Goal: Task Accomplishment & Management: Use online tool/utility

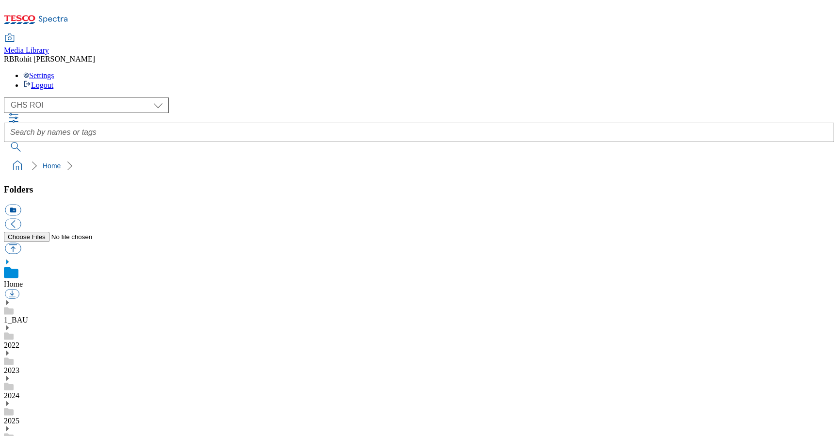
scroll to position [1, 0]
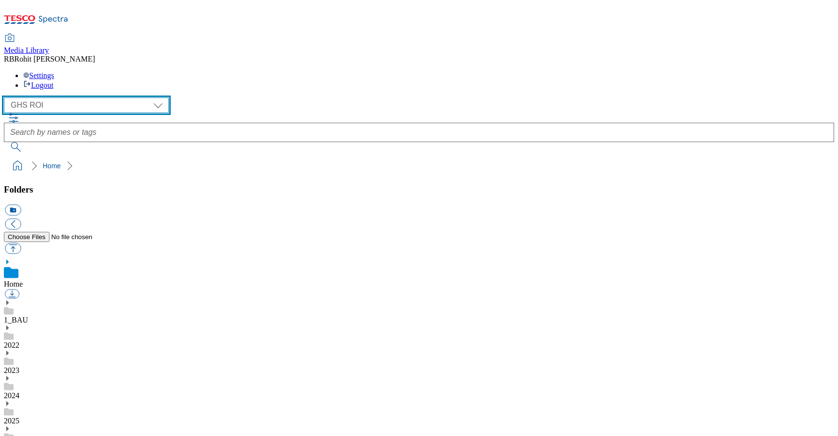
click at [61, 97] on select "Clubcard Marketing Clubcard ROI Dotcom UK GHS Marketing UK GHS ROI Realfood Tes…" at bounding box center [86, 105] width 165 height 16
select select "flare-clubcard-mktg"
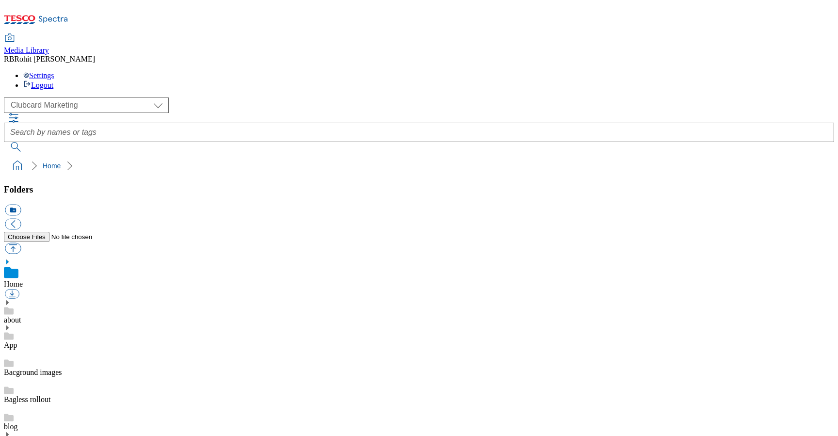
scroll to position [390, 0]
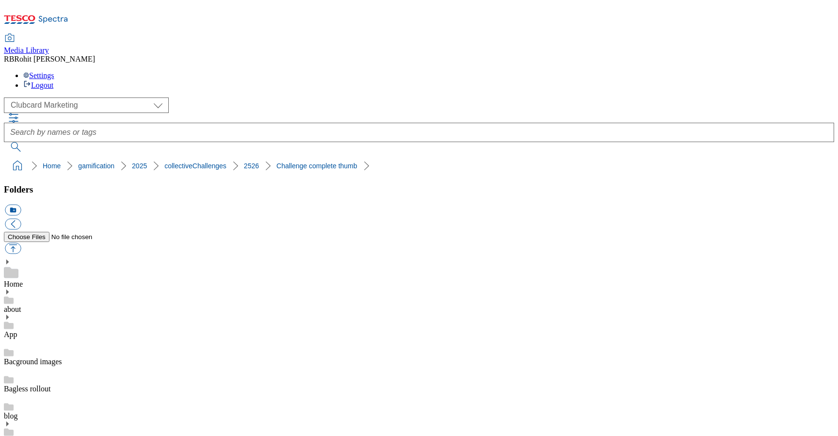
drag, startPoint x: 469, startPoint y: 326, endPoint x: 620, endPoint y: 328, distance: 150.8
copy div "Challenge-Complete-Paperchase"
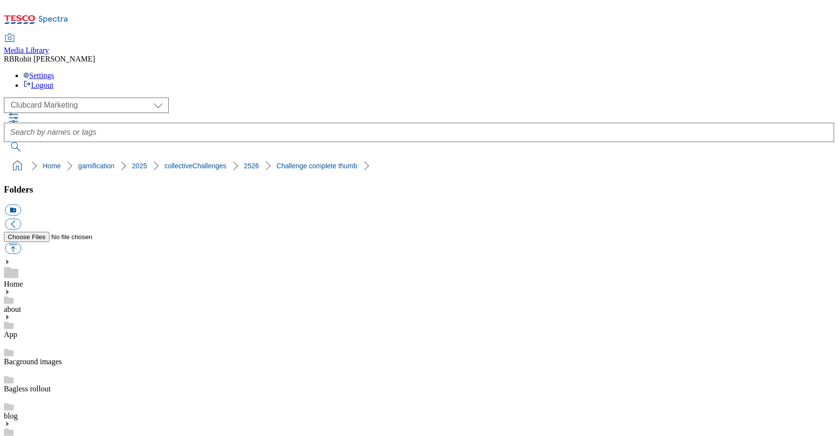
drag, startPoint x: 468, startPoint y: 325, endPoint x: 621, endPoint y: 324, distance: 153.2
copy div "Challenge-Complete-F_F"
drag, startPoint x: 468, startPoint y: 325, endPoint x: 616, endPoint y: 329, distance: 148.4
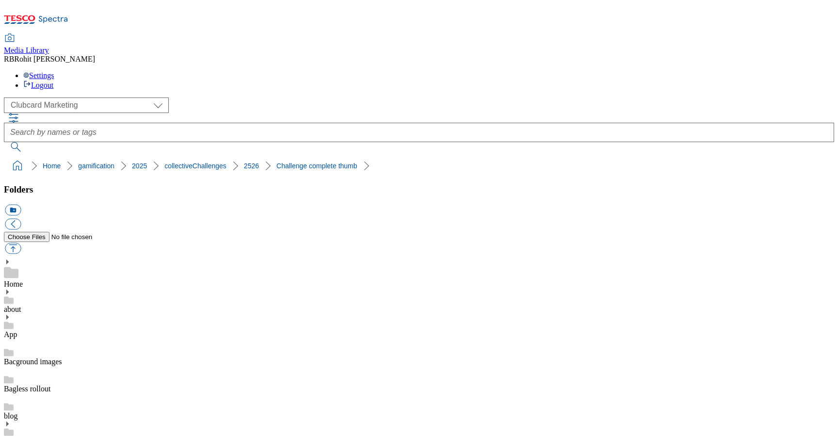
copy div "Challenge-Complete-TescoMobile"
drag, startPoint x: 468, startPoint y: 326, endPoint x: 652, endPoint y: 319, distance: 183.9
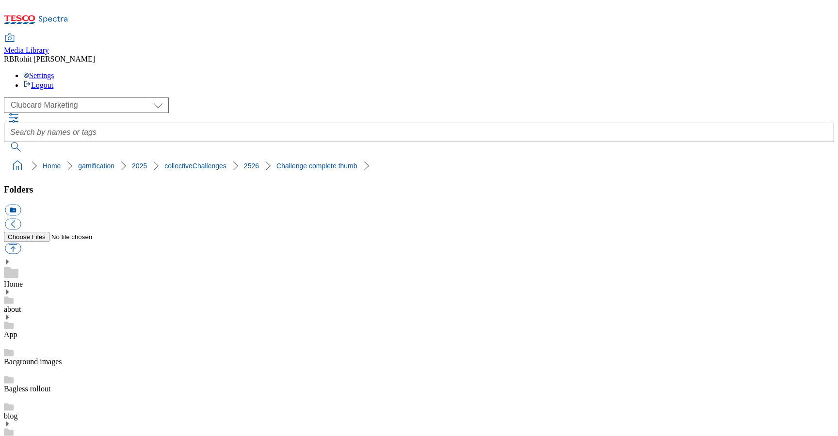
drag, startPoint x: 469, startPoint y: 325, endPoint x: 622, endPoint y: 324, distance: 153.7
copy div "Challenge-Complete-Whoosh"
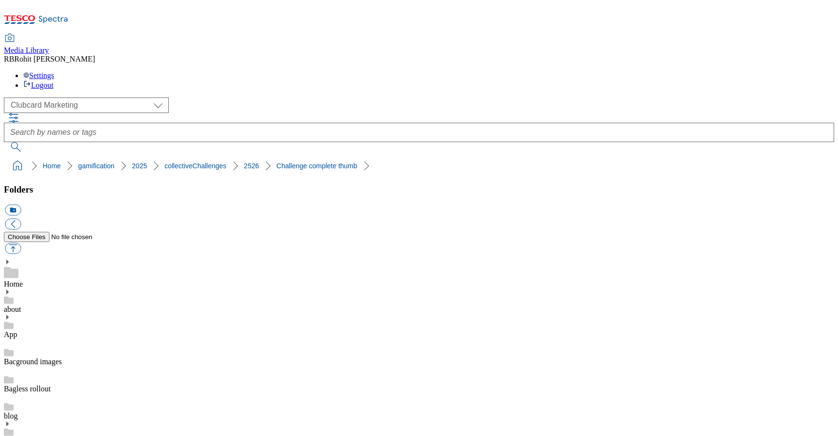
drag, startPoint x: 468, startPoint y: 378, endPoint x: 592, endPoint y: 377, distance: 123.6
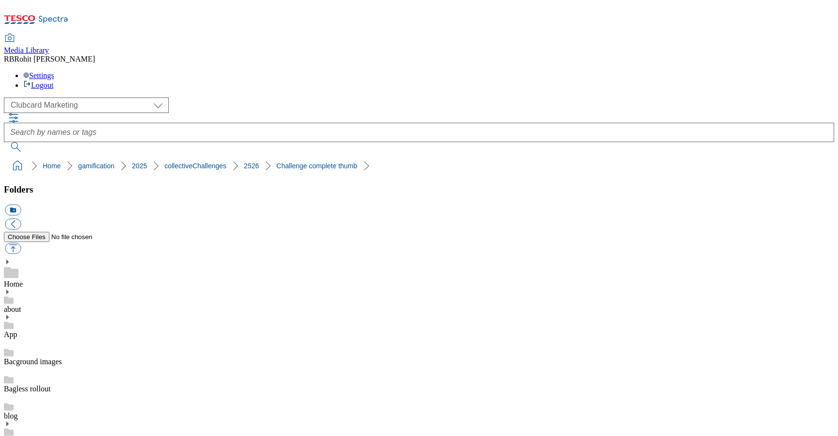
copy div "Challenge-Complete-MFP"
drag, startPoint x: 469, startPoint y: 326, endPoint x: 607, endPoint y: 327, distance: 138.7
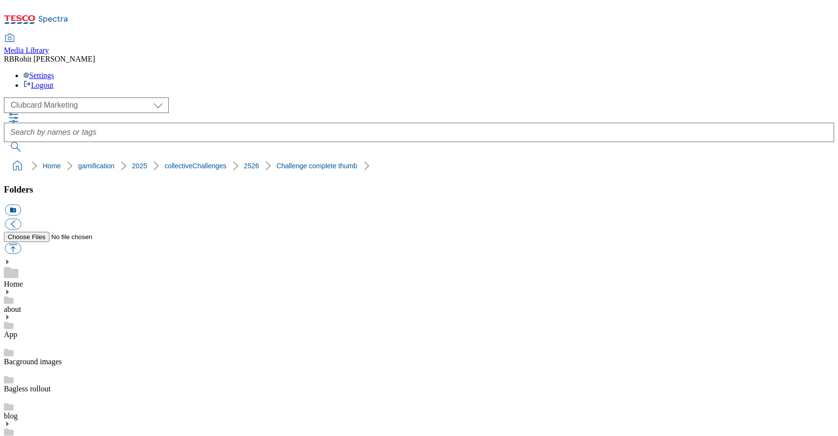
copy div "Challenge-Complete-Fruit"
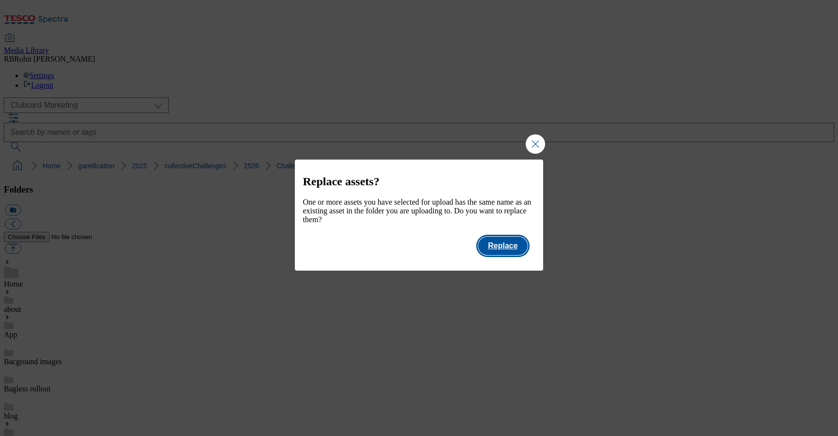
click at [511, 253] on button "Replace" at bounding box center [502, 246] width 49 height 18
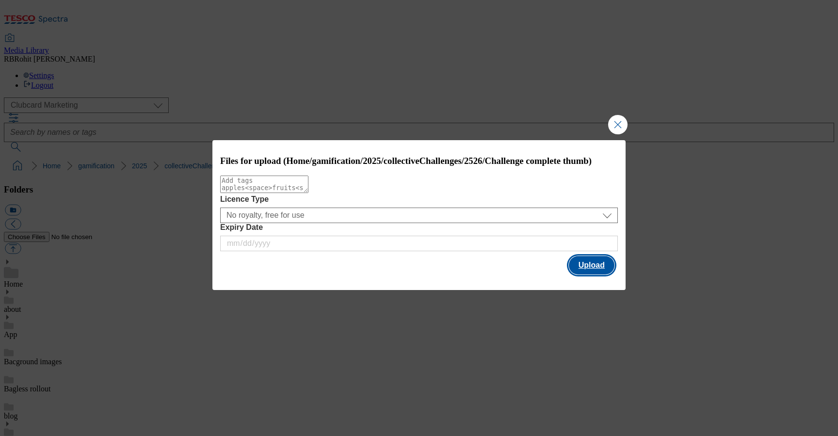
click at [608, 274] on button "Upload" at bounding box center [592, 265] width 46 height 18
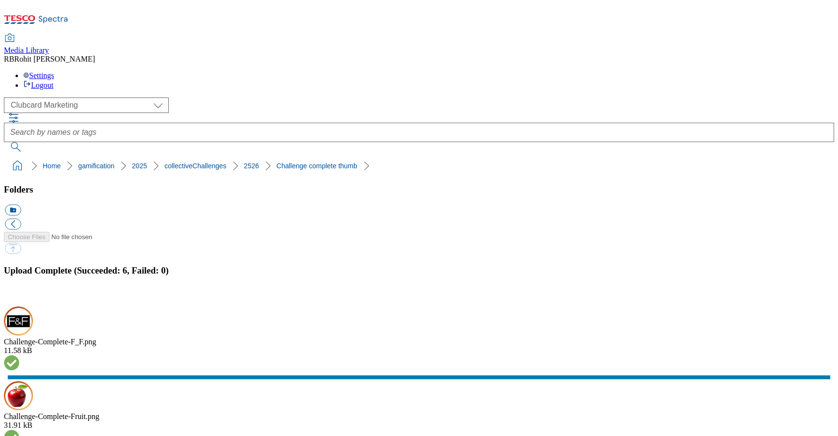
scroll to position [70, 0]
click at [19, 296] on button "button" at bounding box center [12, 300] width 15 height 9
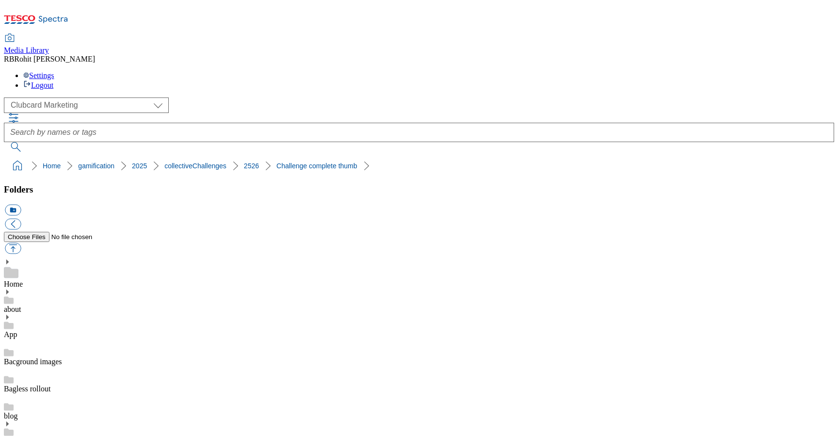
click at [23, 280] on link "Home" at bounding box center [13, 284] width 19 height 8
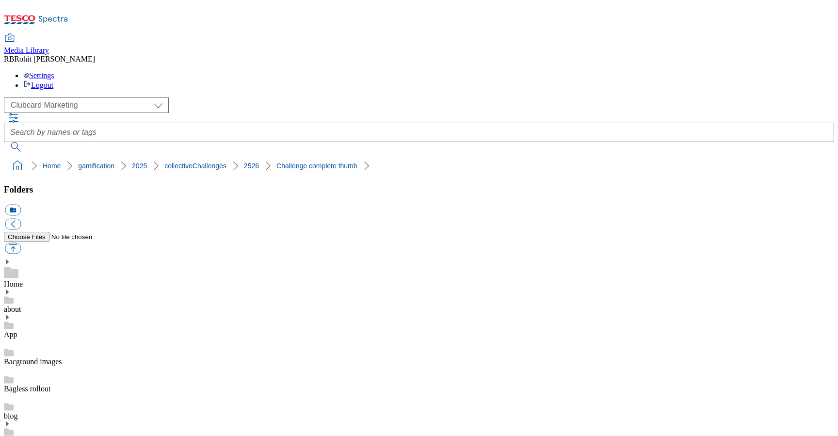
scroll to position [168, 0]
click at [63, 258] on div "Home" at bounding box center [419, 273] width 830 height 30
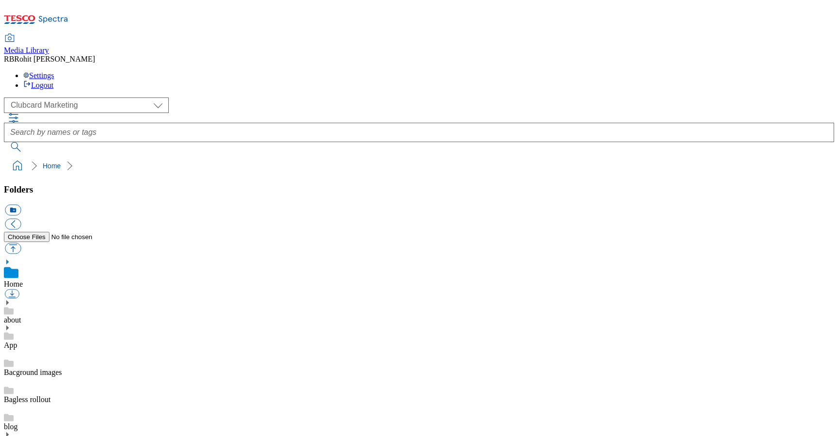
click at [44, 368] on link "Bacground images" at bounding box center [33, 372] width 58 height 8
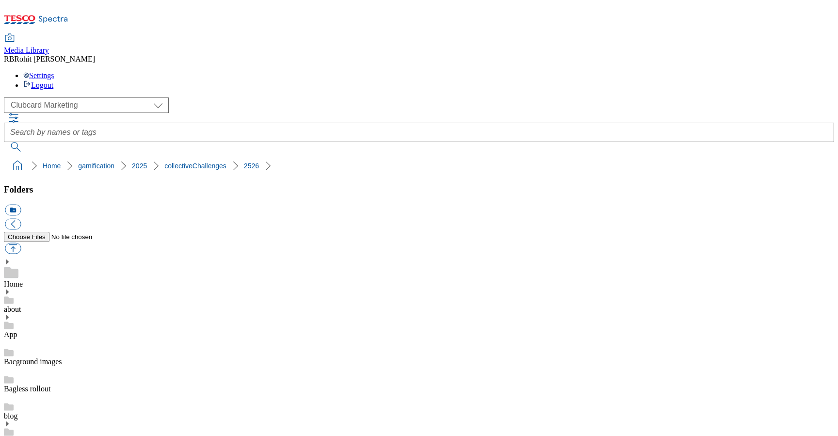
scroll to position [290, 0]
drag, startPoint x: 466, startPoint y: 327, endPoint x: 632, endPoint y: 327, distance: 165.8
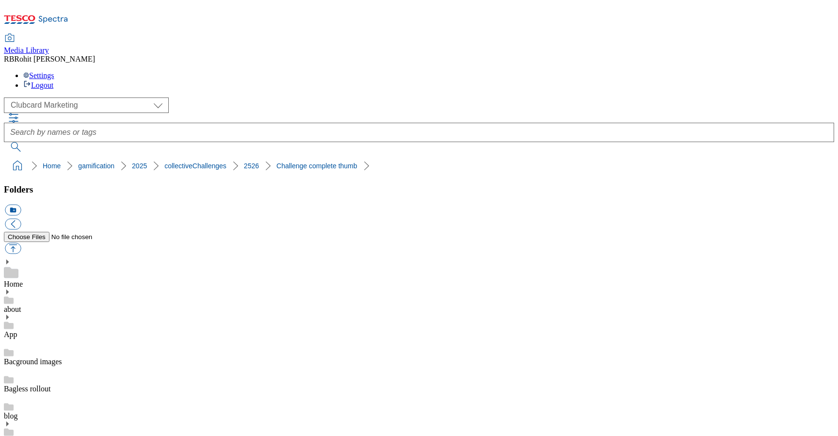
drag, startPoint x: 468, startPoint y: 325, endPoint x: 621, endPoint y: 322, distance: 152.3
copy div "Challenge-Complete-TescoMobile"
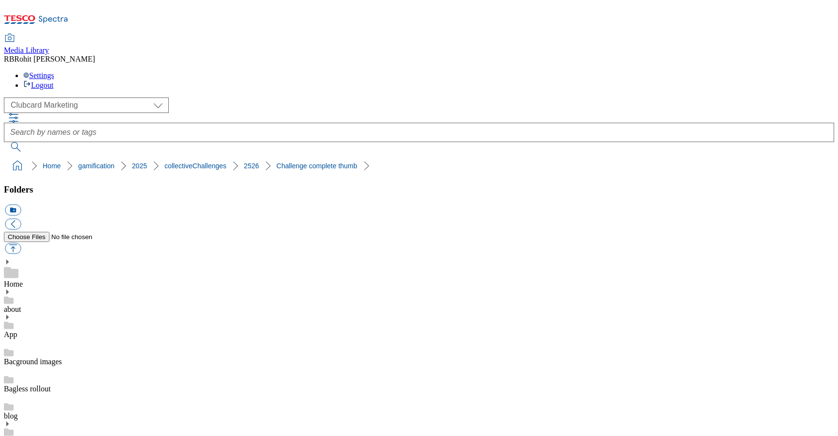
drag, startPoint x: 469, startPoint y: 326, endPoint x: 589, endPoint y: 322, distance: 119.8
copy div "Challenge-Complete-MFP"
drag, startPoint x: 469, startPoint y: 327, endPoint x: 623, endPoint y: 325, distance: 154.2
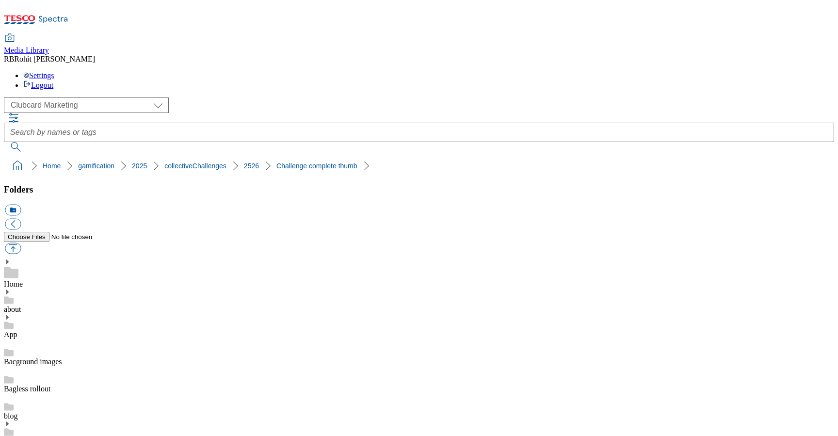
copy div "Challenge-Complete-Paperchase"
drag, startPoint x: 469, startPoint y: 326, endPoint x: 608, endPoint y: 324, distance: 138.7
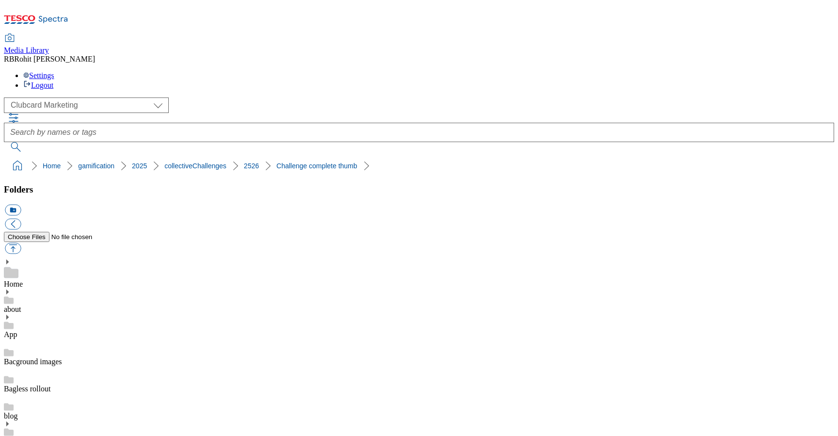
copy div "Challenge-Complete-Whoosh"
drag, startPoint x: 468, startPoint y: 325, endPoint x: 578, endPoint y: 325, distance: 109.6
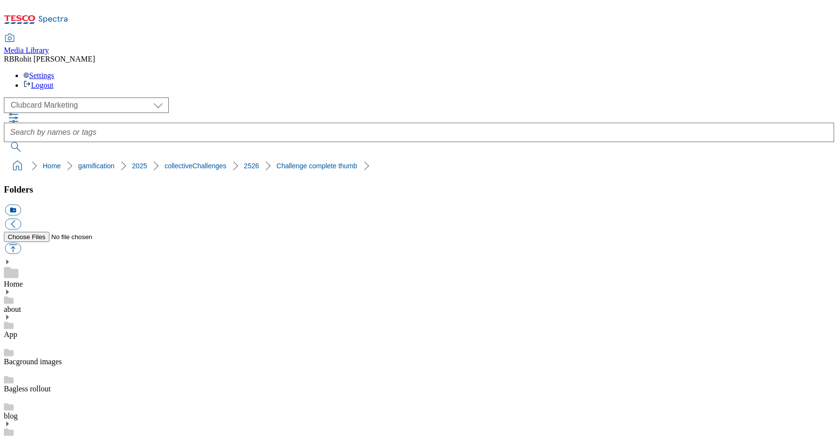
drag, startPoint x: 468, startPoint y: 279, endPoint x: 590, endPoint y: 278, distance: 122.7
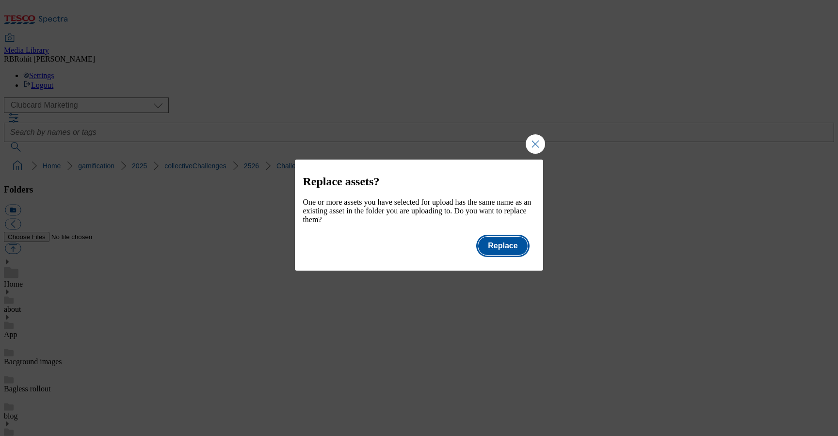
click at [509, 255] on button "Replace" at bounding box center [502, 246] width 49 height 18
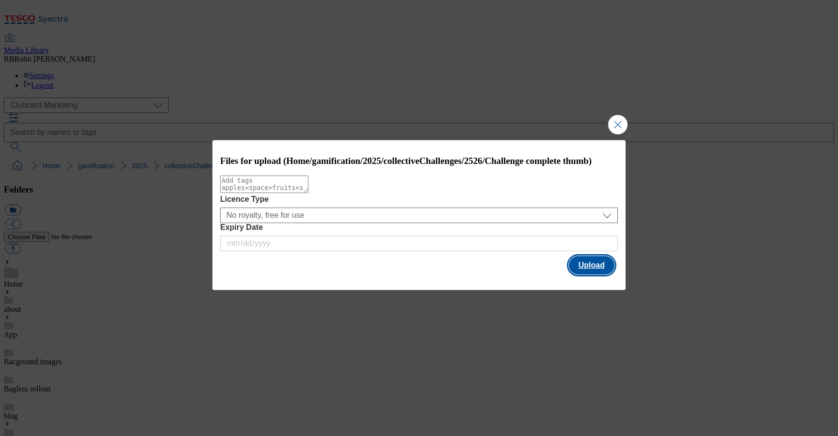
click at [592, 274] on button "Upload" at bounding box center [592, 265] width 46 height 18
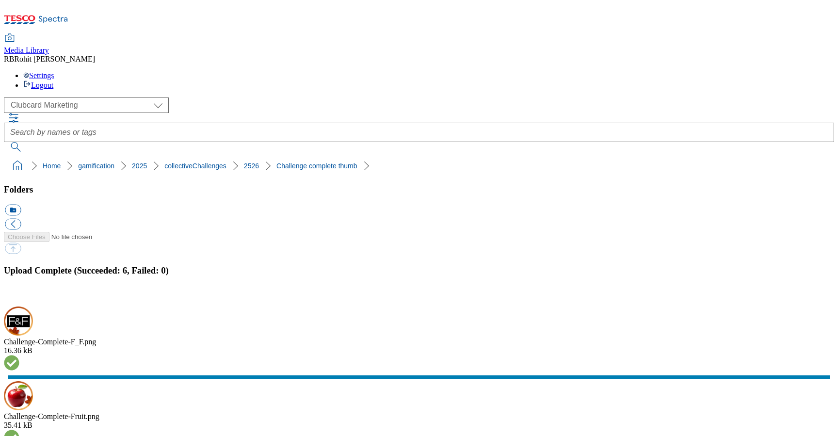
scroll to position [70, 0]
click at [19, 296] on button "button" at bounding box center [12, 300] width 15 height 9
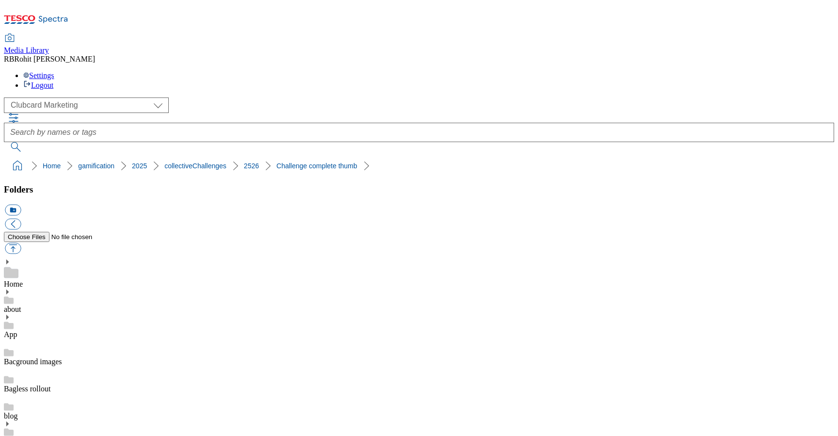
scroll to position [0, 0]
click at [86, 258] on div "Home" at bounding box center [419, 273] width 830 height 30
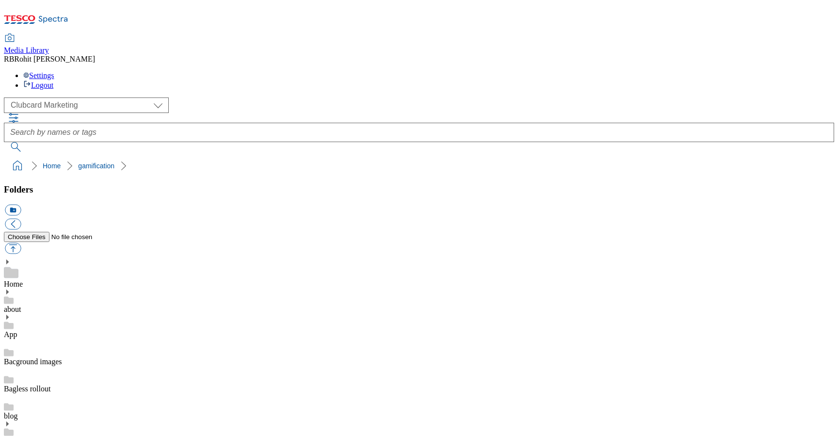
scroll to position [96, 0]
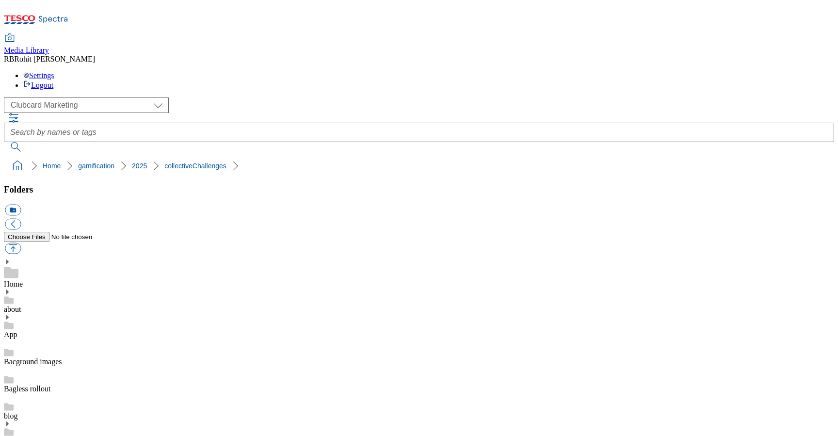
click at [229, 97] on div "( optional ) Clubcard Marketing Clubcard ROI Dotcom UK GHS Marketing UK GHS ROI…" at bounding box center [419, 124] width 830 height 54
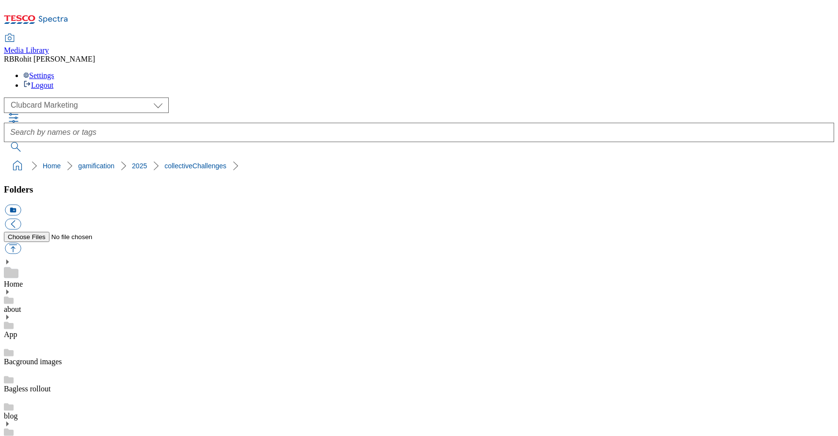
scroll to position [100, 0]
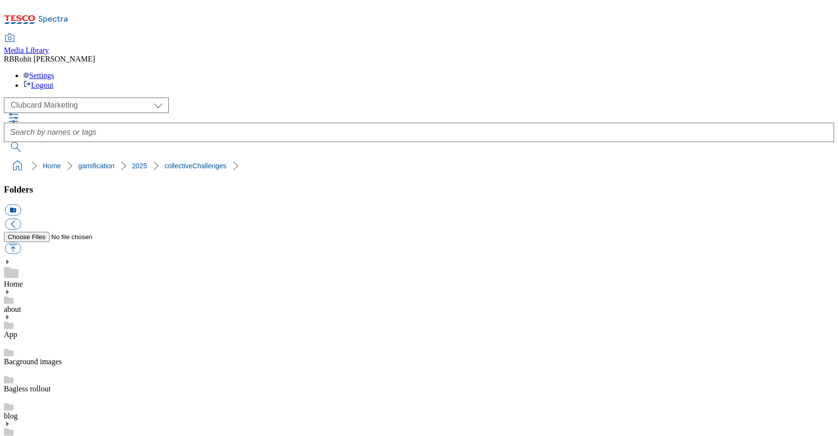
click at [62, 258] on div "Home" at bounding box center [419, 273] width 830 height 30
